Goal: Information Seeking & Learning: Learn about a topic

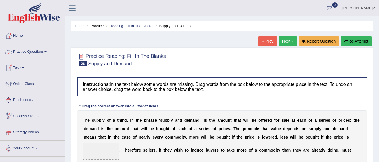
click at [26, 51] on link "Practice Questions" at bounding box center [32, 51] width 64 height 14
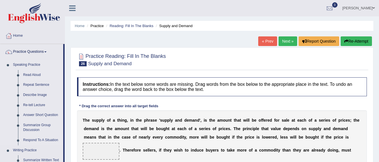
click at [32, 74] on link "Read Aloud" at bounding box center [42, 75] width 43 height 10
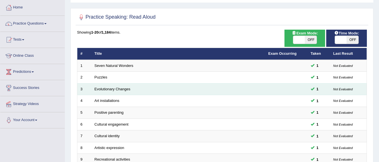
scroll to position [28, 0]
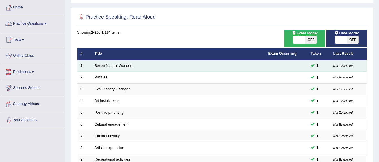
click at [125, 64] on link "Seven Natural Wonders" at bounding box center [114, 66] width 39 height 4
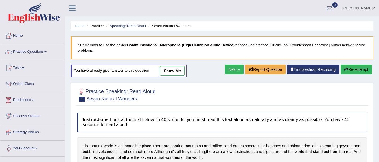
click at [178, 69] on link "show me" at bounding box center [172, 71] width 25 height 10
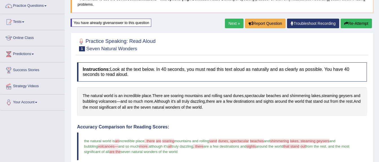
scroll to position [28, 0]
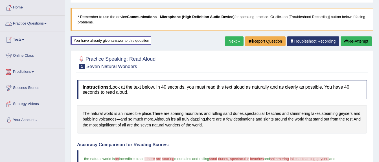
click at [32, 23] on link "Practice Questions" at bounding box center [32, 23] width 64 height 14
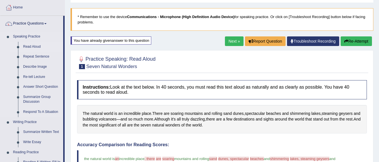
click at [30, 50] on link "Read Aloud" at bounding box center [42, 47] width 43 height 10
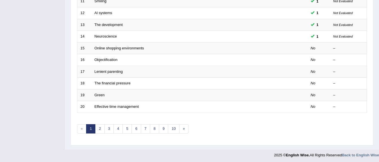
scroll to position [212, 0]
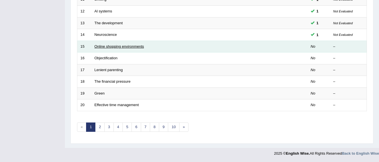
click at [111, 45] on link "Online shopping environments" at bounding box center [120, 46] width 50 height 4
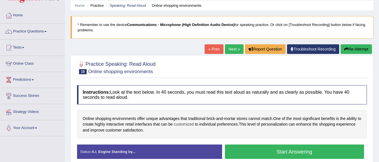
scroll to position [85, 0]
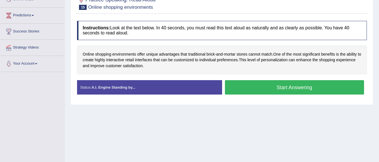
click at [266, 83] on button "Start Answering" at bounding box center [295, 87] width 140 height 14
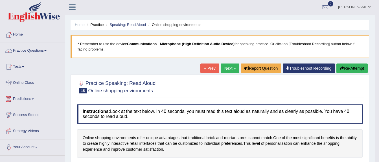
scroll to position [0, 0]
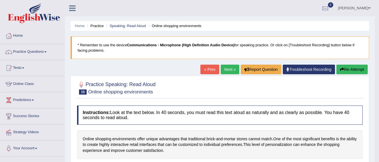
click at [345, 68] on button "Re-Attempt" at bounding box center [352, 70] width 31 height 10
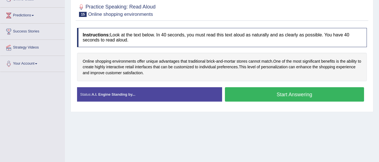
click at [283, 92] on button "Start Answering" at bounding box center [295, 94] width 140 height 14
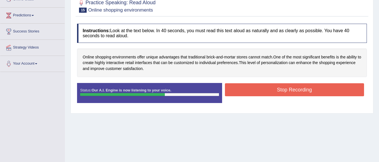
click at [283, 92] on button "Stop Recording" at bounding box center [295, 89] width 140 height 13
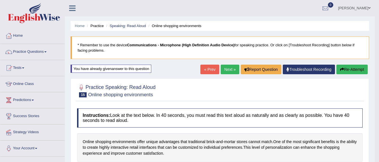
click at [348, 67] on button "Re-Attempt" at bounding box center [352, 70] width 31 height 10
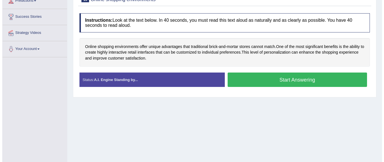
scroll to position [113, 0]
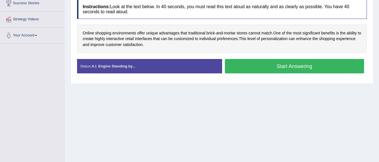
click at [254, 66] on button "Start Answering" at bounding box center [295, 66] width 140 height 14
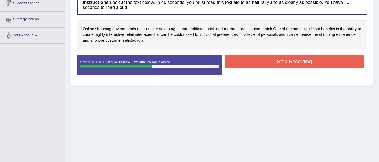
click at [243, 78] on div "Status: Our A.I. Engine is now listening to your voice. Start Answering Stop Re…" at bounding box center [222, 67] width 290 height 25
click at [255, 64] on button "Stop Recording" at bounding box center [295, 61] width 140 height 13
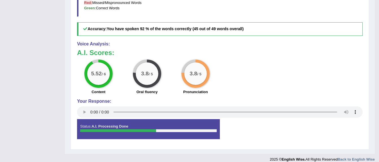
scroll to position [56, 0]
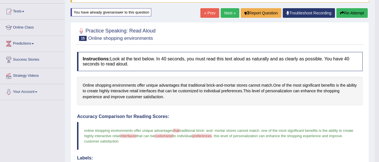
click at [233, 14] on link "Next »" at bounding box center [230, 13] width 19 height 10
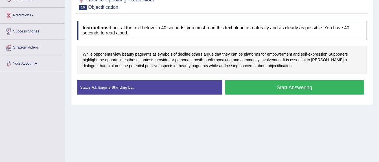
click at [274, 84] on button "Start Answering" at bounding box center [295, 87] width 140 height 14
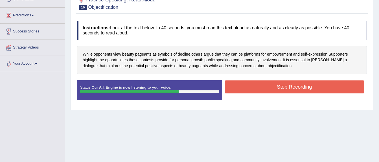
click at [286, 83] on button "Stop Recording" at bounding box center [295, 86] width 140 height 13
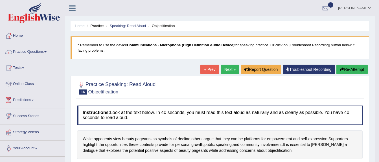
click at [230, 69] on link "Next »" at bounding box center [230, 70] width 19 height 10
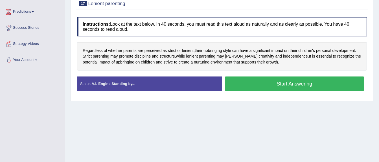
scroll to position [56, 0]
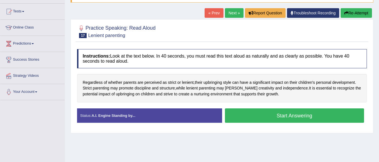
click at [288, 116] on button "Start Answering" at bounding box center [295, 115] width 140 height 14
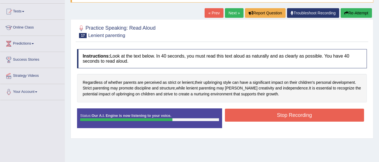
click at [283, 112] on button "Stop Recording" at bounding box center [295, 115] width 140 height 13
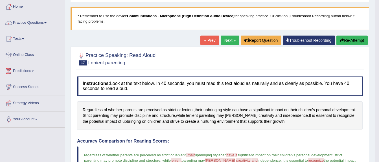
scroll to position [28, 0]
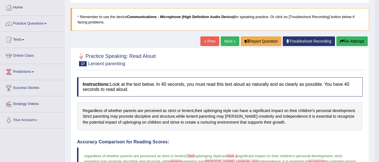
click at [231, 41] on link "Next »" at bounding box center [230, 41] width 19 height 10
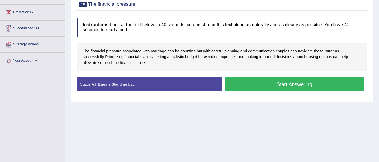
scroll to position [56, 0]
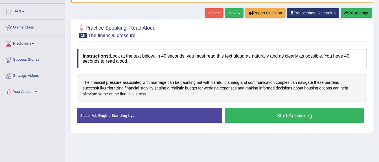
click at [274, 112] on button "Start Answering" at bounding box center [295, 115] width 140 height 14
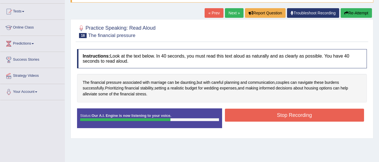
click at [278, 113] on button "Stop Recording" at bounding box center [295, 115] width 140 height 13
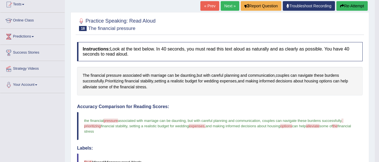
scroll to position [0, 0]
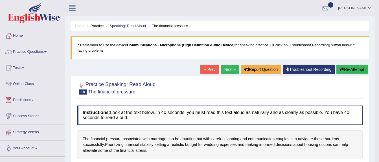
click at [232, 70] on link "Next »" at bounding box center [230, 70] width 19 height 10
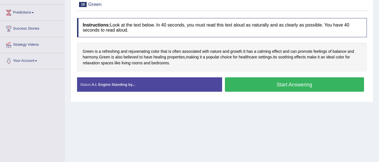
scroll to position [85, 0]
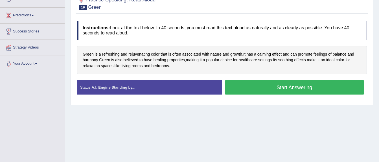
click at [280, 87] on button "Start Answering" at bounding box center [295, 87] width 140 height 14
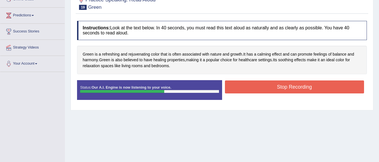
click at [280, 85] on button "Stop Recording" at bounding box center [295, 86] width 140 height 13
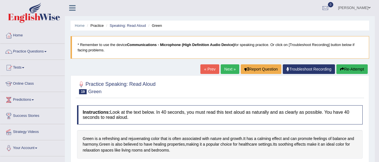
scroll to position [0, 0]
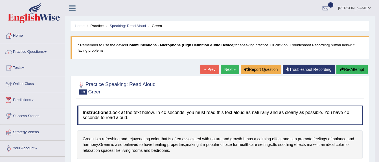
click at [233, 70] on link "Next »" at bounding box center [230, 70] width 19 height 10
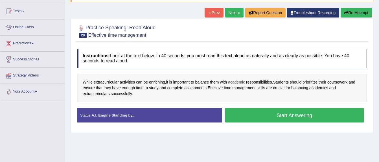
scroll to position [56, 0]
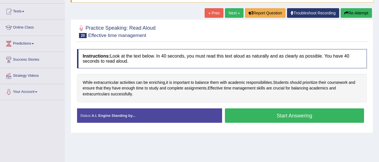
click at [267, 116] on button "Start Answering" at bounding box center [295, 115] width 140 height 14
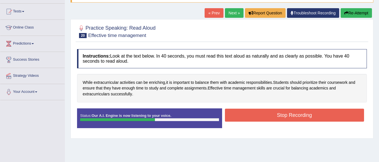
click at [264, 112] on button "Stop Recording" at bounding box center [295, 115] width 140 height 13
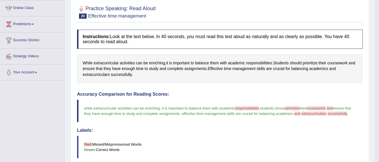
scroll to position [0, 0]
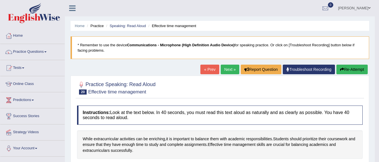
click at [232, 69] on link "Next »" at bounding box center [230, 70] width 19 height 10
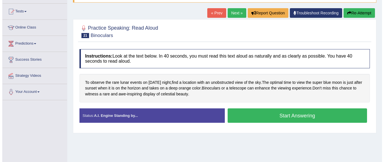
scroll to position [56, 0]
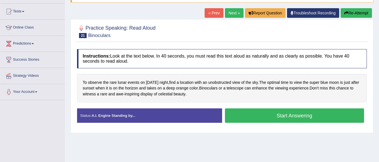
click at [267, 117] on button "Start Answering" at bounding box center [295, 115] width 140 height 14
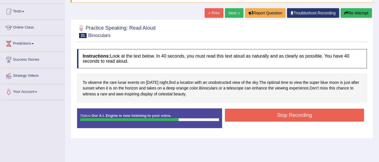
click at [267, 117] on button "Stop Recording" at bounding box center [295, 115] width 140 height 13
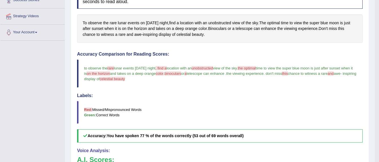
scroll to position [28, 0]
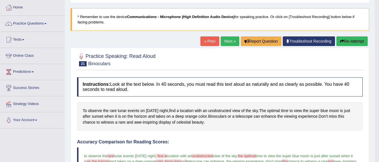
click at [230, 41] on link "Next »" at bounding box center [230, 41] width 19 height 10
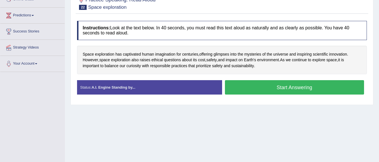
scroll to position [85, 0]
click at [265, 87] on button "Start Answering" at bounding box center [295, 87] width 140 height 14
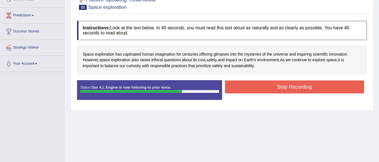
click at [267, 88] on button "Stop Recording" at bounding box center [295, 86] width 140 height 13
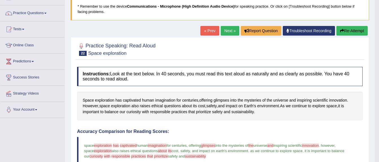
scroll to position [38, 0]
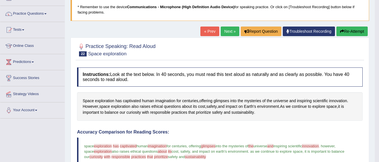
click at [234, 32] on link "Next »" at bounding box center [230, 32] width 19 height 10
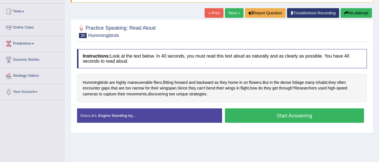
click at [238, 11] on link "Next »" at bounding box center [234, 13] width 19 height 10
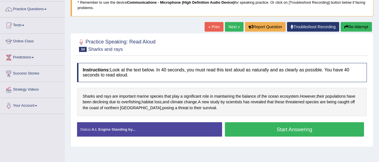
scroll to position [56, 0]
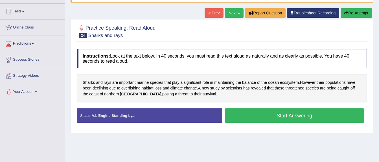
click at [265, 115] on button "Start Answering" at bounding box center [295, 115] width 140 height 14
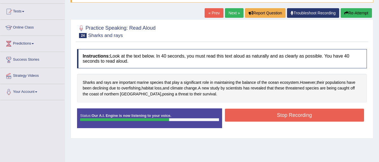
click at [265, 115] on button "Stop Recording" at bounding box center [295, 115] width 140 height 13
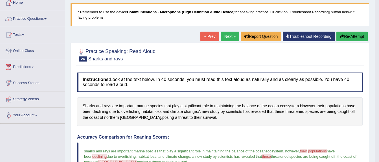
scroll to position [28, 0]
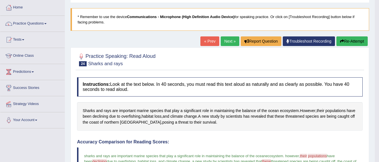
click at [223, 37] on link "Next »" at bounding box center [230, 41] width 19 height 10
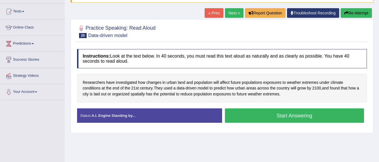
click at [280, 114] on button "Start Answering" at bounding box center [295, 115] width 140 height 14
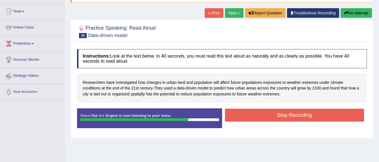
click at [280, 114] on button "Stop Recording" at bounding box center [295, 115] width 140 height 13
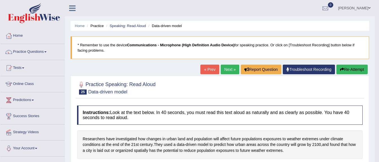
click at [223, 70] on link "Next »" at bounding box center [230, 70] width 19 height 10
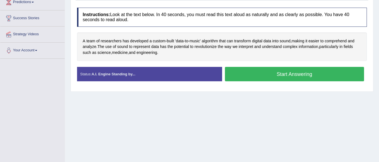
scroll to position [78, 0]
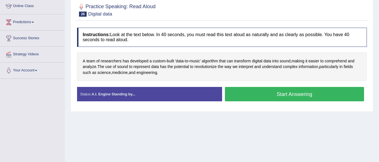
click at [258, 89] on button "Start Answering" at bounding box center [295, 94] width 140 height 14
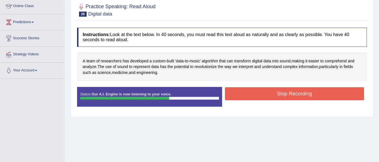
click at [257, 89] on button "Stop Recording" at bounding box center [295, 93] width 140 height 13
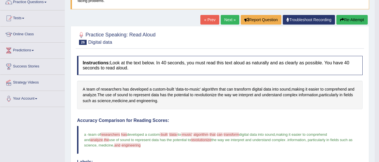
scroll to position [0, 0]
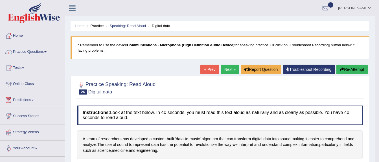
click at [226, 69] on link "Next »" at bounding box center [230, 70] width 19 height 10
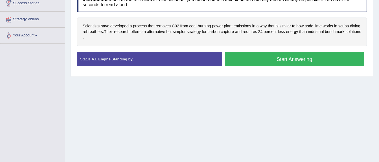
scroll to position [85, 0]
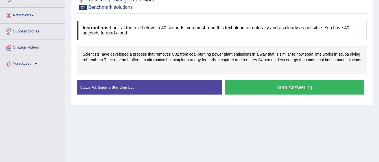
click at [272, 89] on button "Start Answering" at bounding box center [295, 87] width 140 height 14
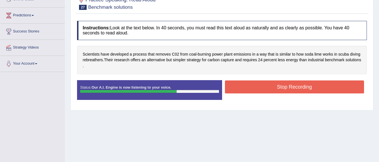
click at [272, 88] on button "Stop Recording" at bounding box center [295, 86] width 140 height 13
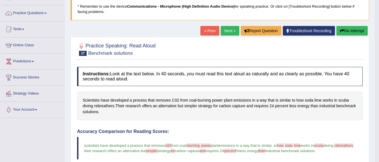
scroll to position [28, 0]
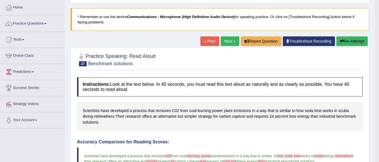
click at [228, 36] on link "Next »" at bounding box center [230, 41] width 19 height 10
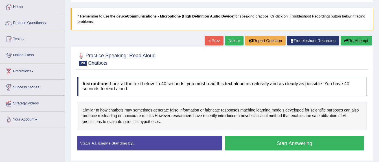
scroll to position [28, 0]
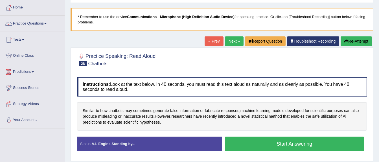
click at [263, 142] on button "Start Answering" at bounding box center [295, 144] width 140 height 14
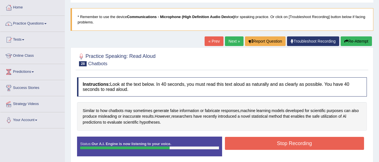
click at [262, 141] on button "Stop Recording" at bounding box center [295, 143] width 140 height 13
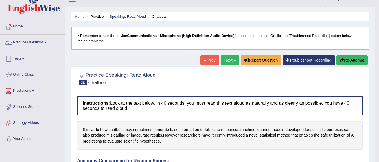
scroll to position [0, 0]
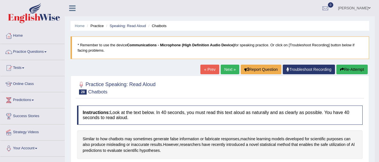
click at [229, 69] on link "Next »" at bounding box center [230, 70] width 19 height 10
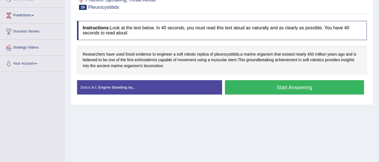
click at [277, 80] on div "Created with Highcharts 7.1.2 Great Too slow Too fast Time Speech pace meter: 0…" at bounding box center [296, 80] width 148 height 0
click at [277, 84] on button "Start Answering" at bounding box center [295, 87] width 140 height 14
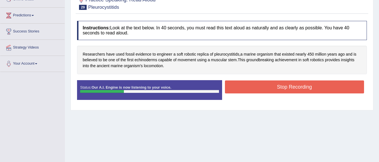
click at [301, 85] on button "Stop Recording" at bounding box center [295, 86] width 140 height 13
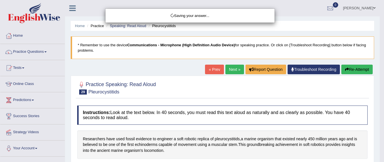
click at [231, 69] on div "Saving your answer..." at bounding box center [192, 81] width 384 height 162
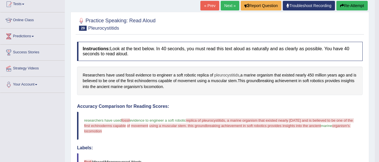
scroll to position [56, 0]
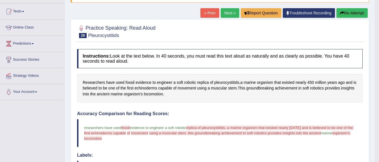
click at [231, 14] on link "Next »" at bounding box center [230, 13] width 19 height 10
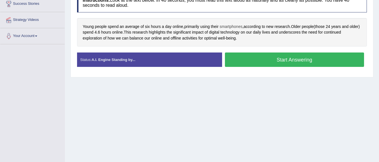
scroll to position [113, 0]
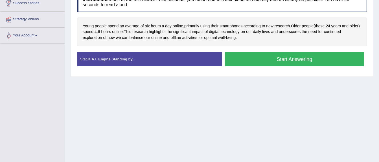
click at [278, 56] on button "Start Answering" at bounding box center [295, 59] width 140 height 14
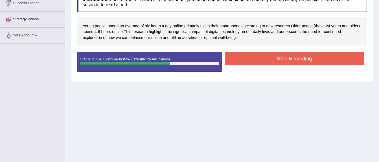
click at [278, 58] on button "Stop Recording" at bounding box center [295, 58] width 140 height 13
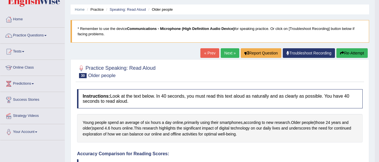
scroll to position [0, 0]
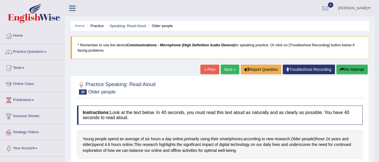
click at [347, 65] on button "Re-Attempt" at bounding box center [352, 70] width 31 height 10
